Goal: Find specific page/section

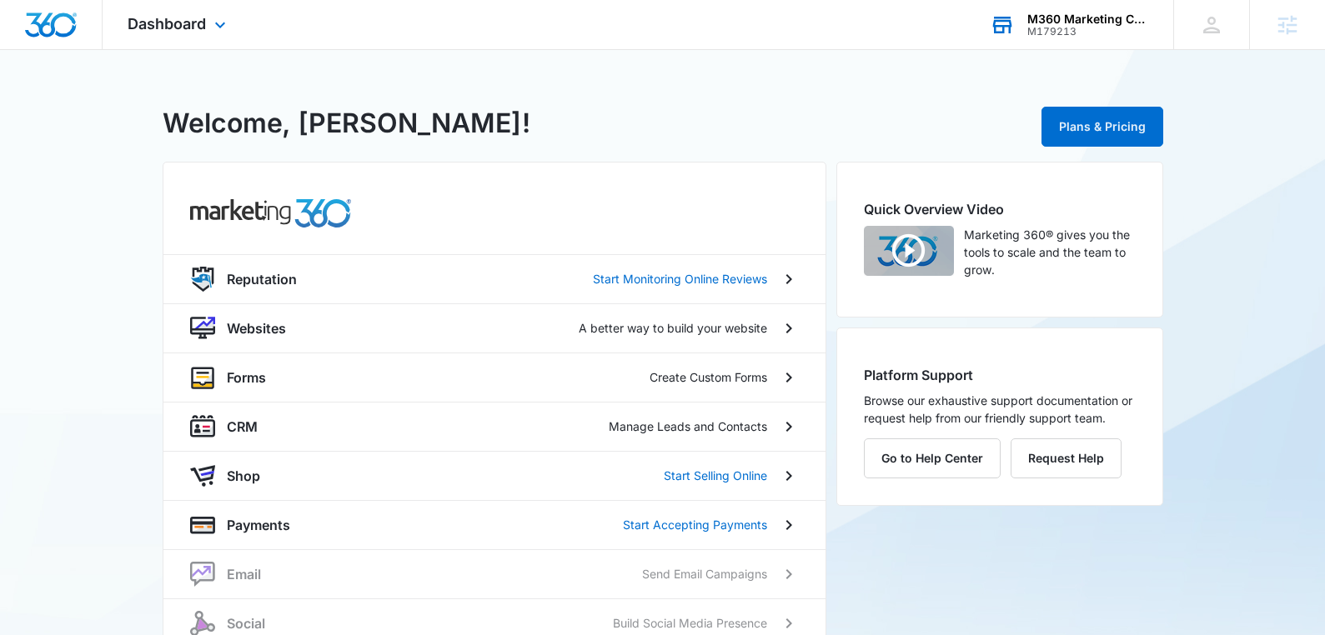
click at [1064, 44] on div "M360 Marketing Collateral - Migrated Catch All M179213 Your Accounts View All" at bounding box center [1069, 24] width 208 height 49
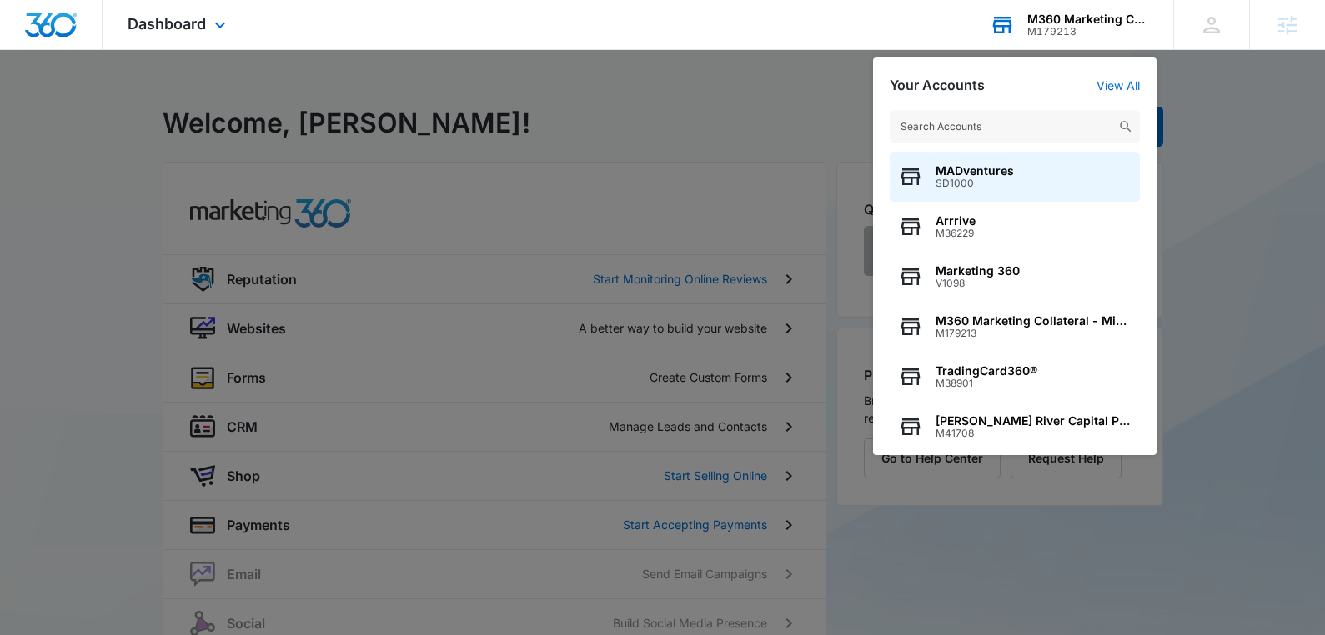
click at [963, 130] on input "text" at bounding box center [1015, 126] width 250 height 33
type input "prasso"
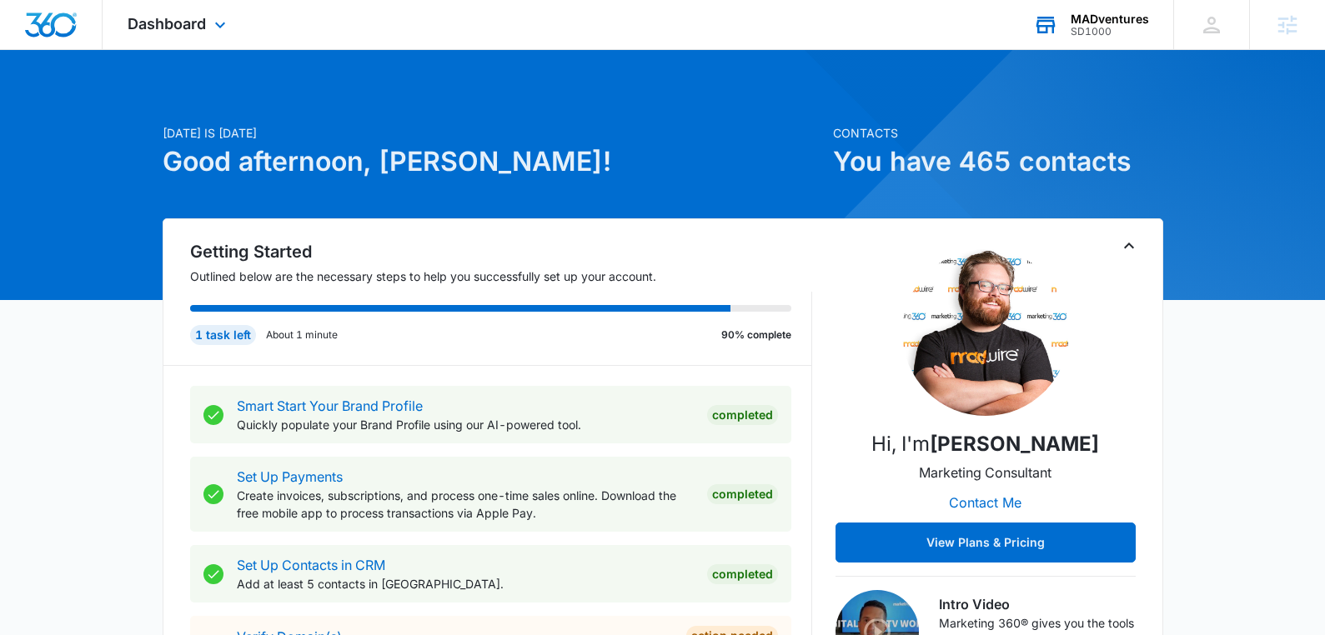
click at [1116, 46] on div "MADventures SD1000 Your Accounts View All" at bounding box center [1090, 24] width 165 height 49
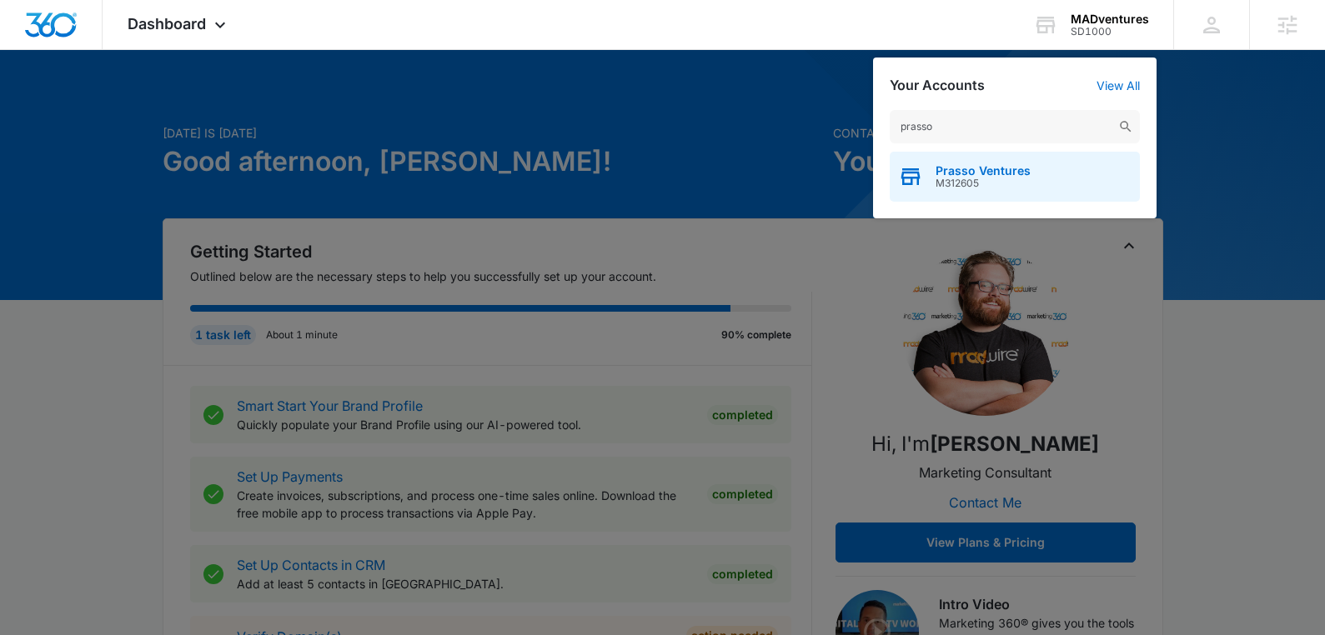
type input "prasso"
click at [976, 173] on span "Prasso Ventures" at bounding box center [983, 170] width 95 height 13
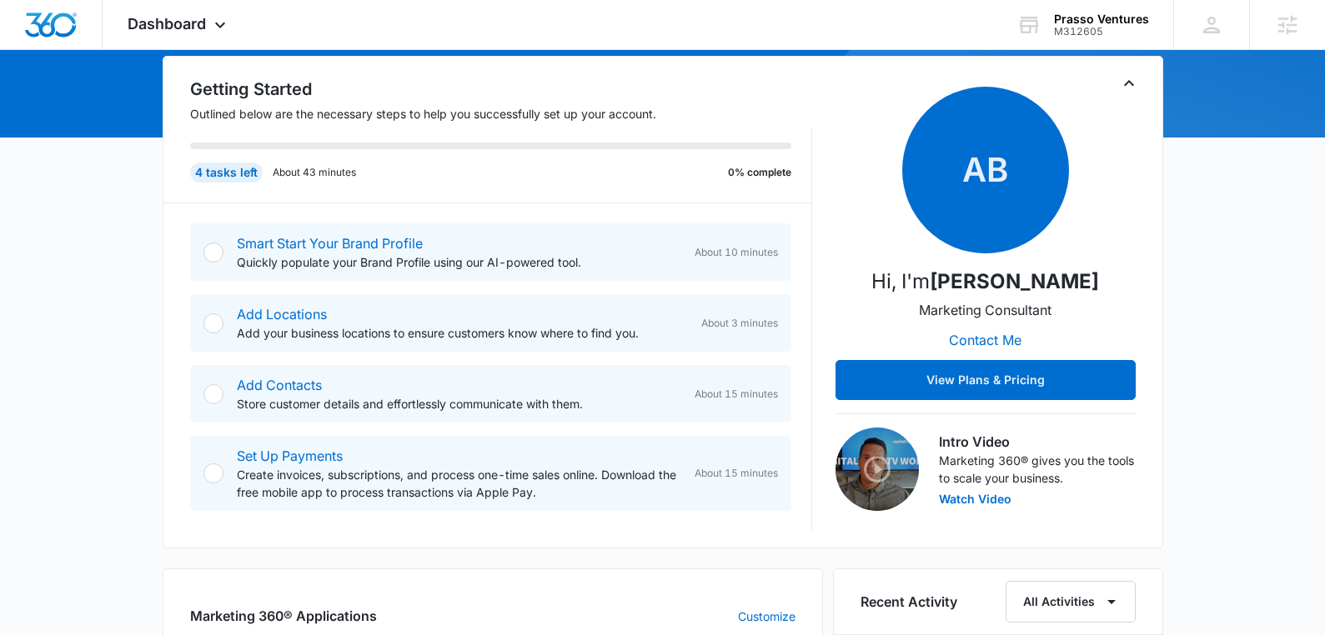
scroll to position [167, 0]
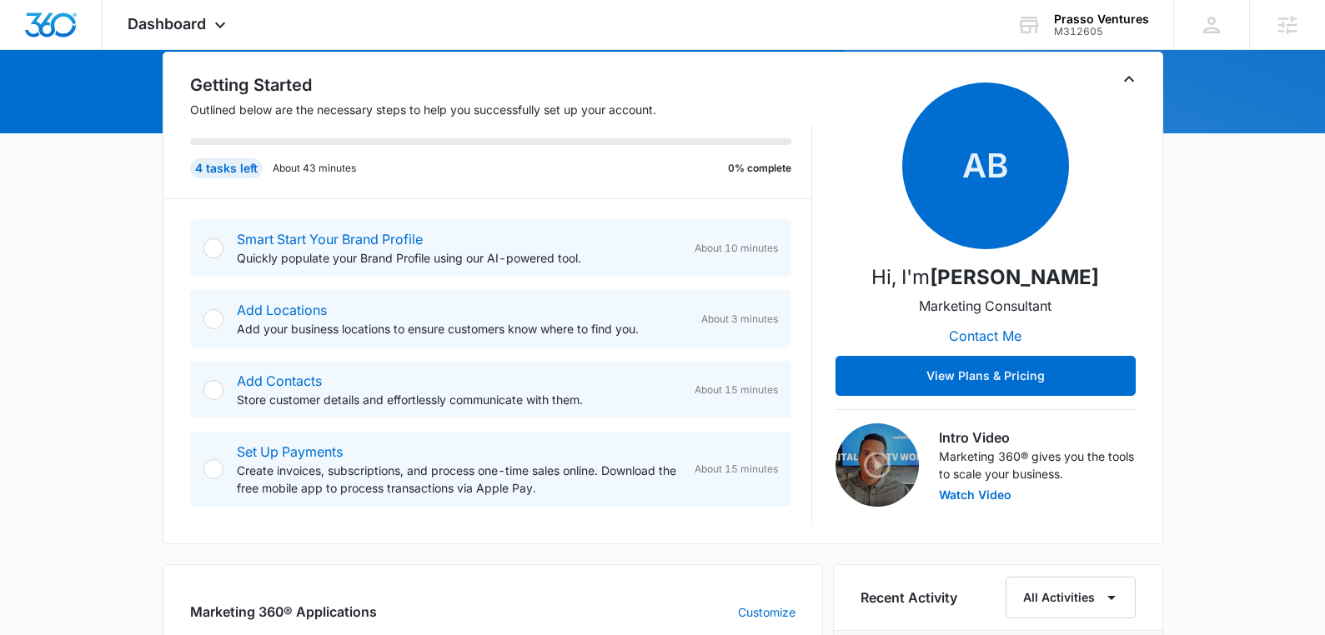
click at [878, 469] on img at bounding box center [876, 465] width 83 height 83
click at [973, 493] on button "Watch Video" at bounding box center [975, 495] width 73 height 12
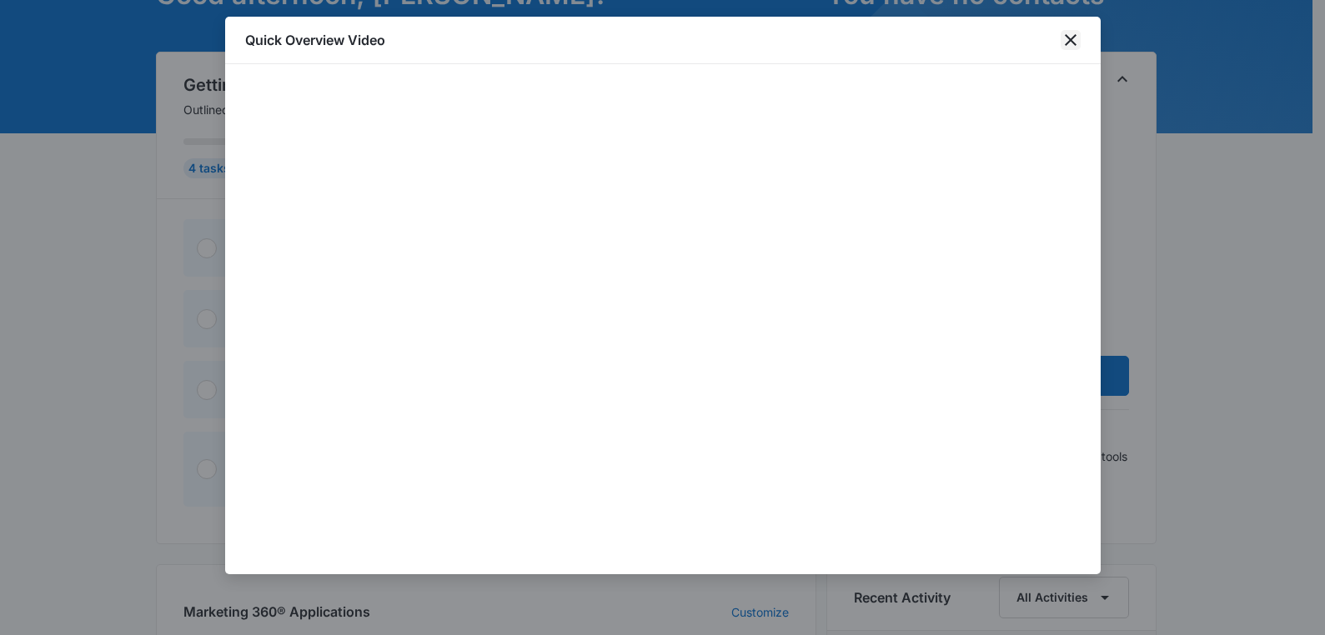
click at [1073, 33] on icon "close" at bounding box center [1071, 40] width 20 height 20
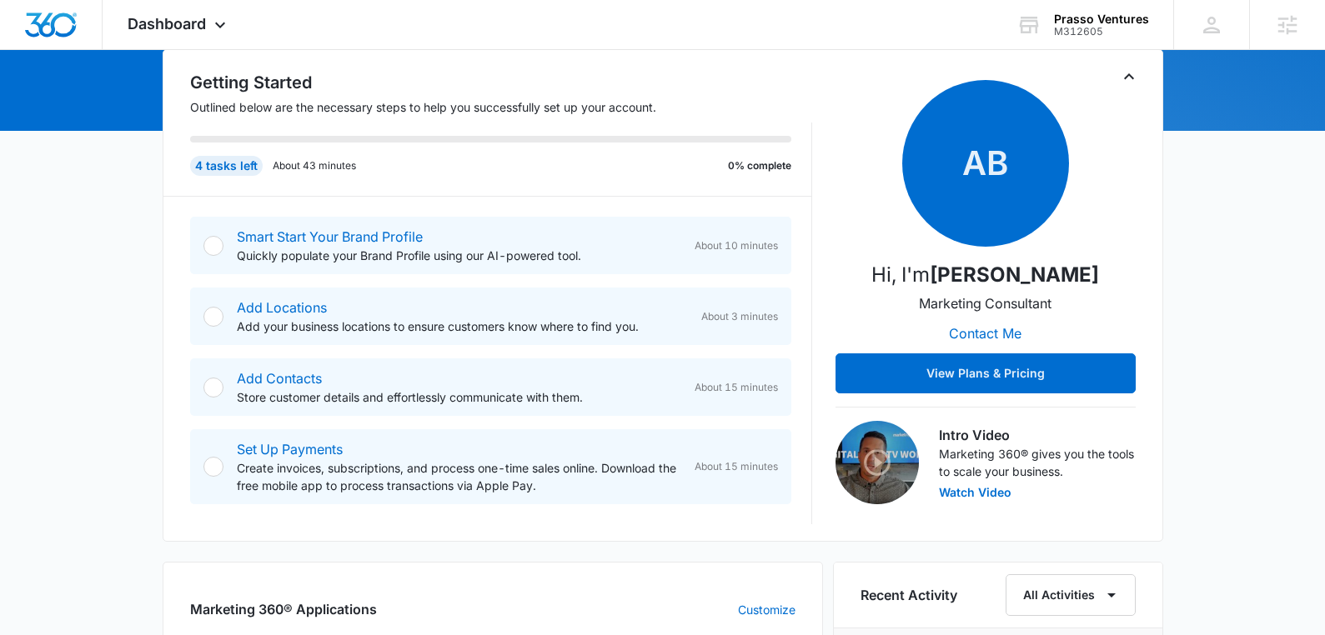
scroll to position [0, 0]
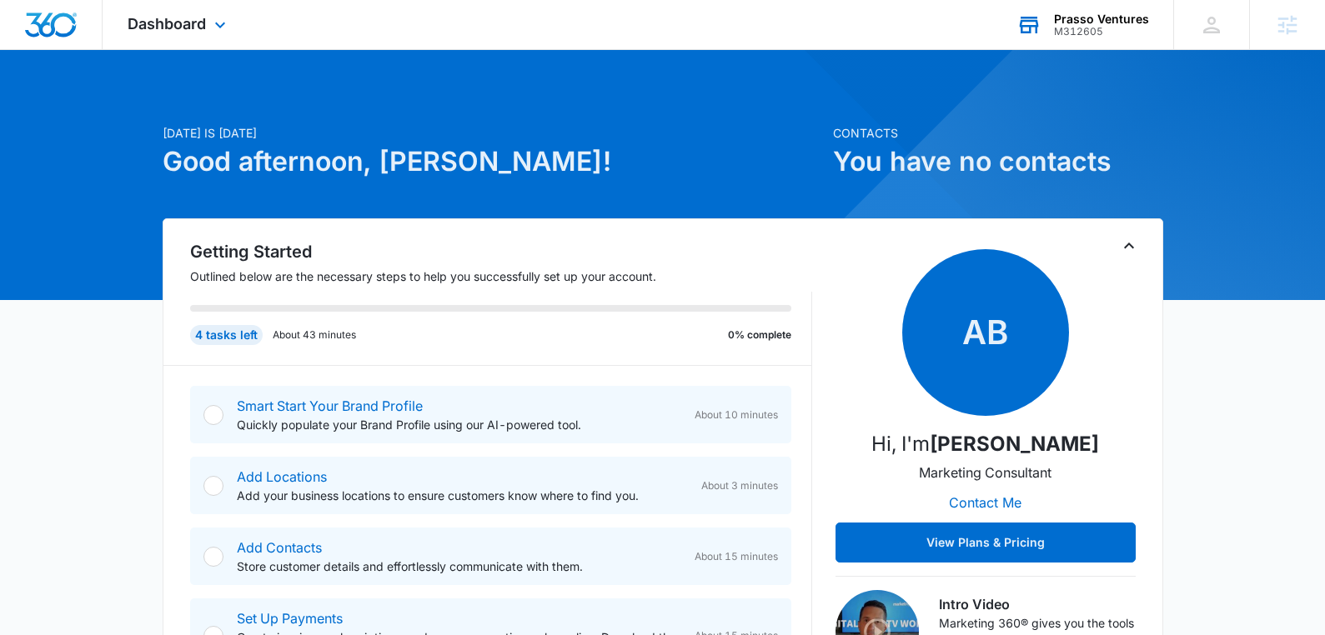
click at [1097, 28] on div "M312605" at bounding box center [1101, 32] width 95 height 12
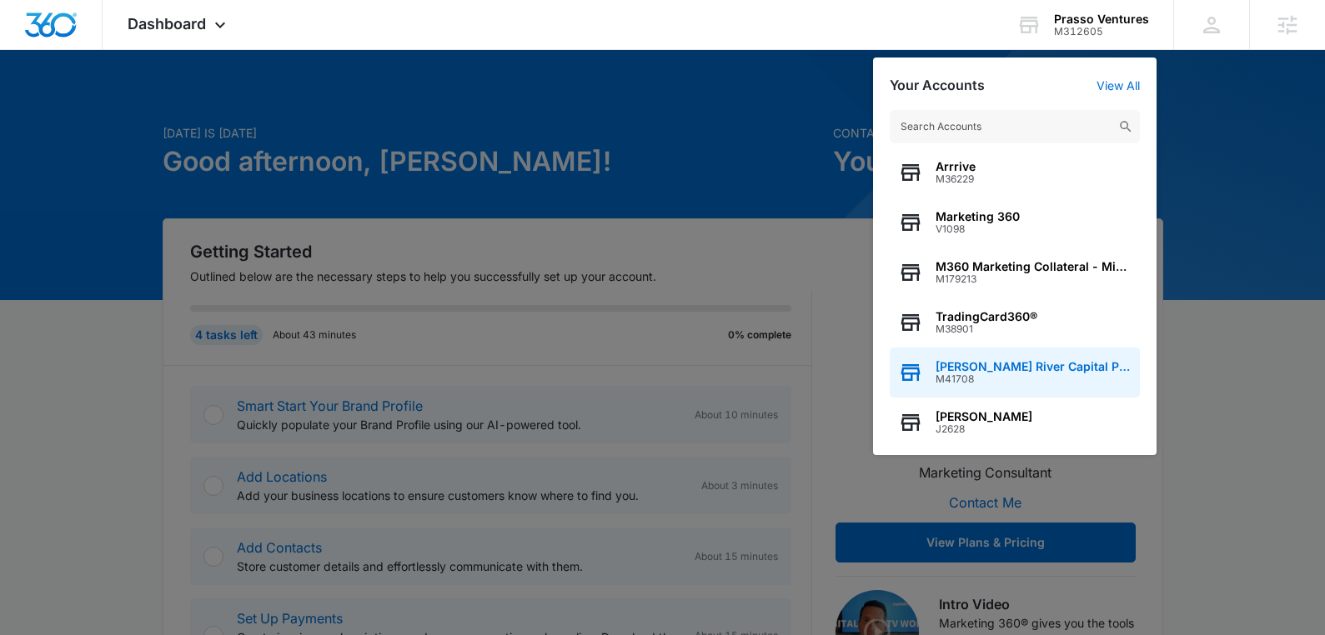
scroll to position [83, 0]
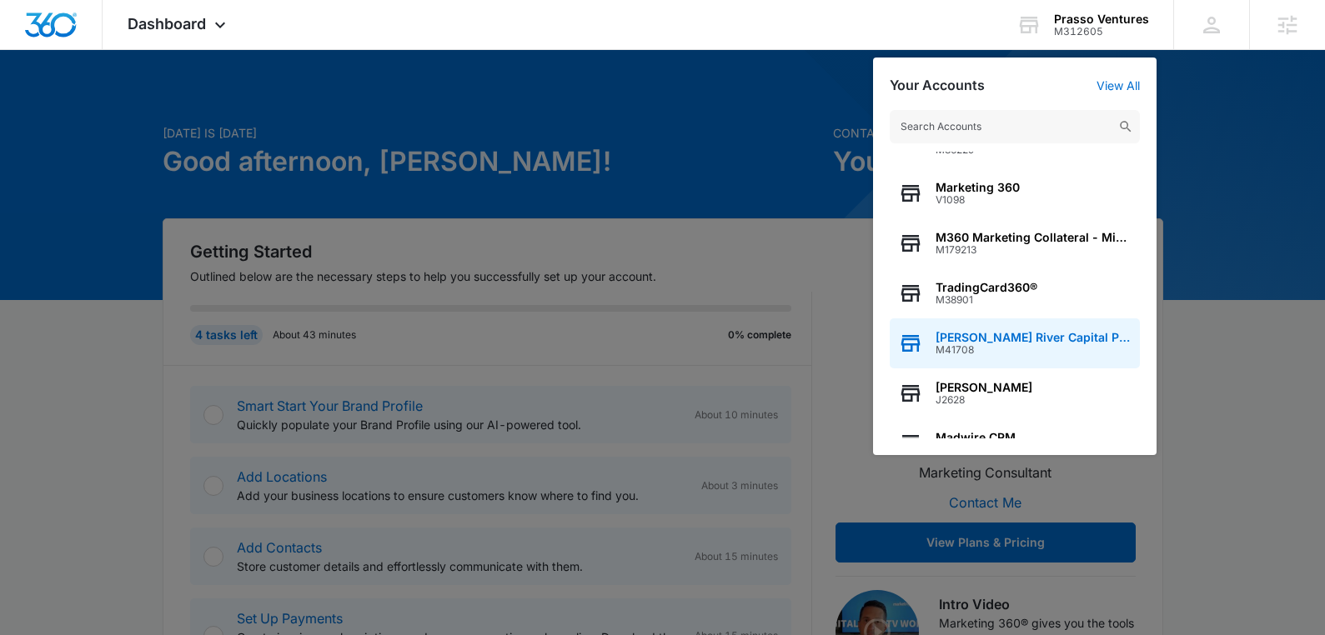
click at [1061, 339] on span "[PERSON_NAME] River Capital Partners" at bounding box center [1034, 337] width 196 height 13
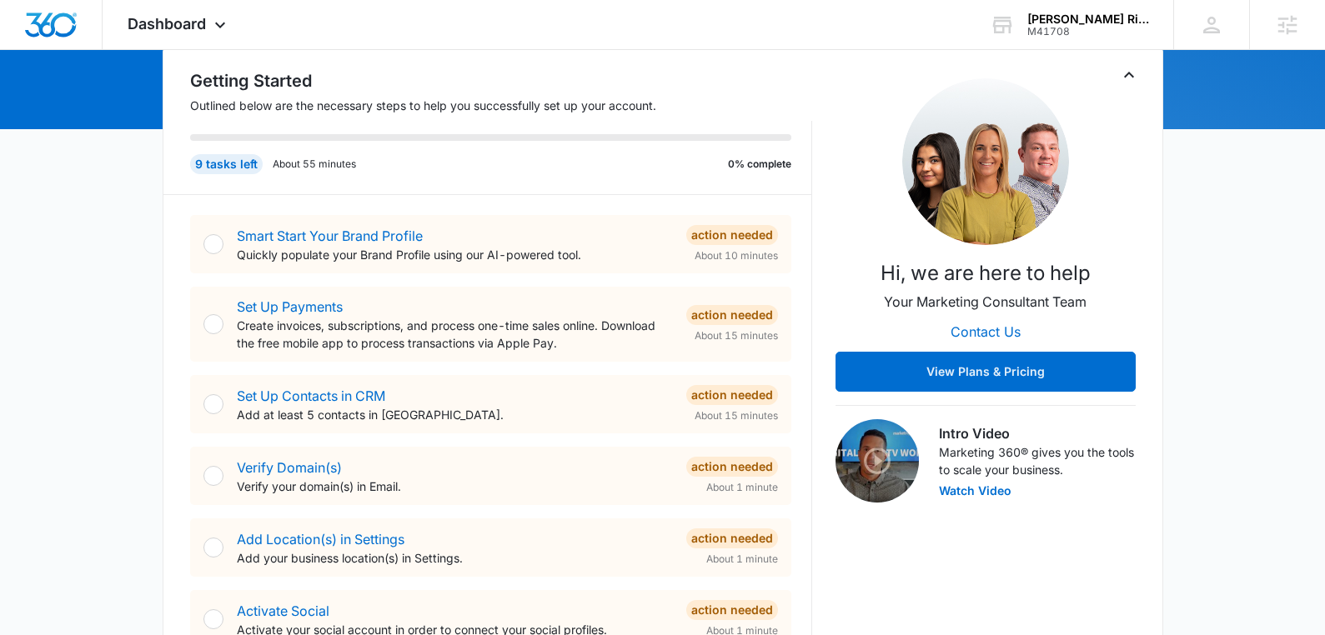
scroll to position [0, 0]
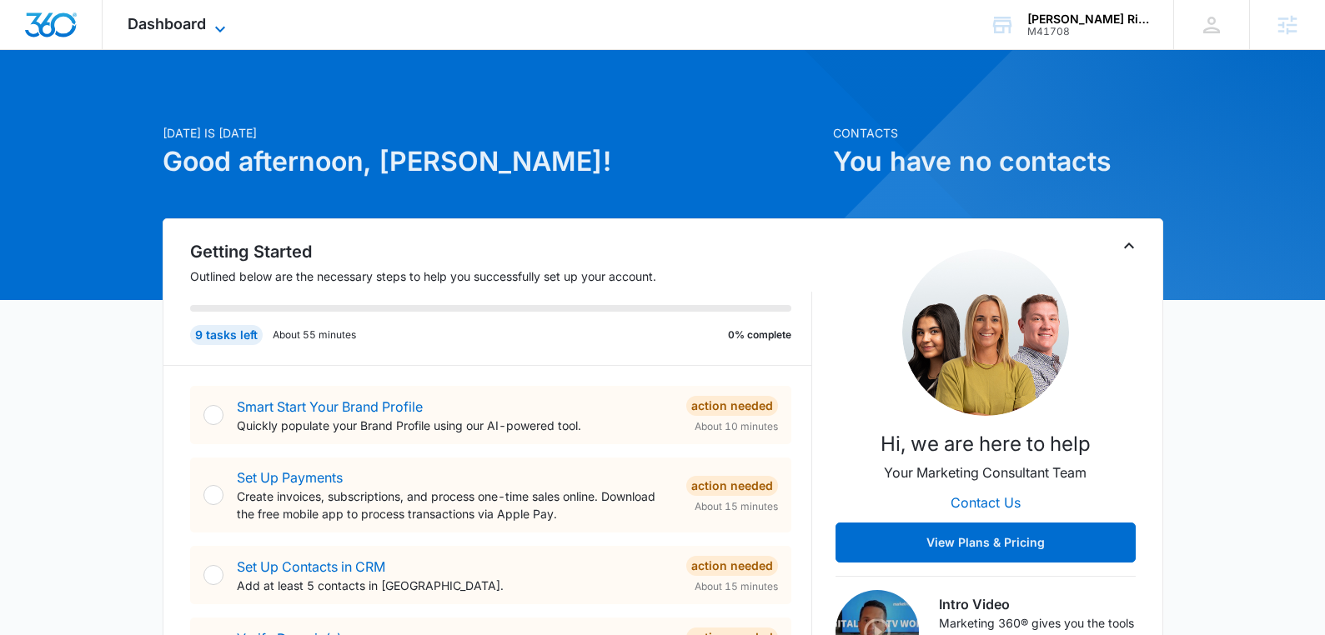
click at [214, 23] on icon at bounding box center [220, 29] width 20 height 20
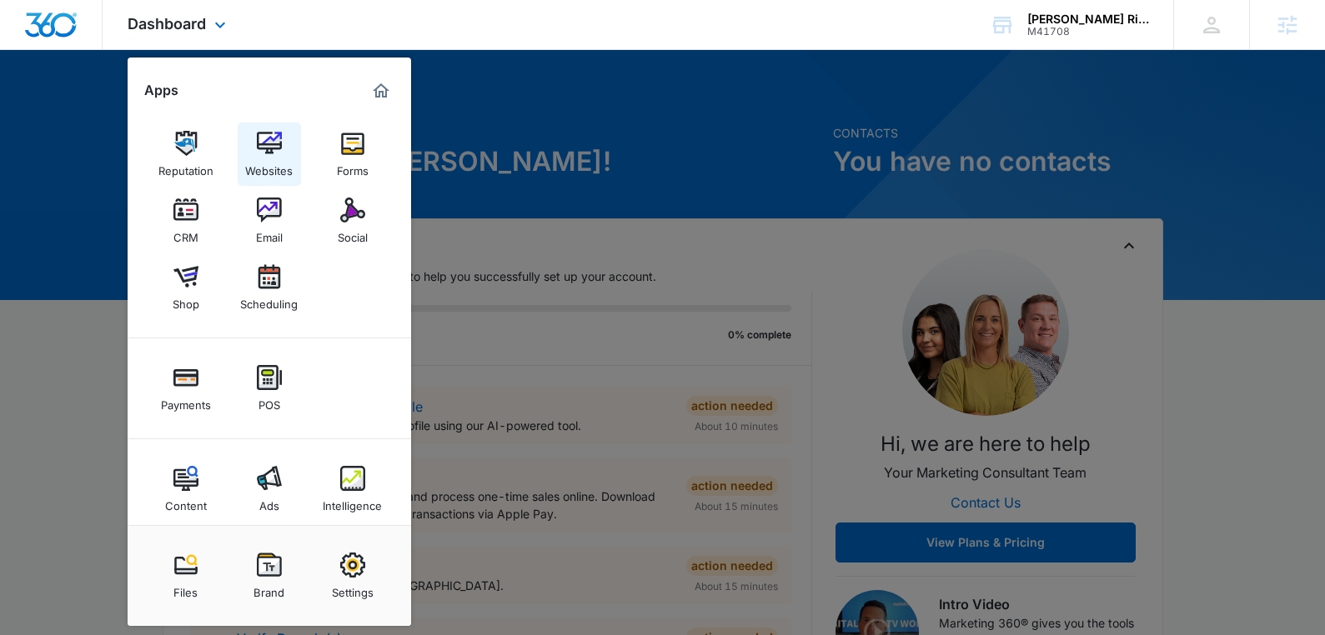
click at [286, 152] on link "Websites" at bounding box center [269, 154] width 63 height 63
